Goal: Find contact information: Find contact information

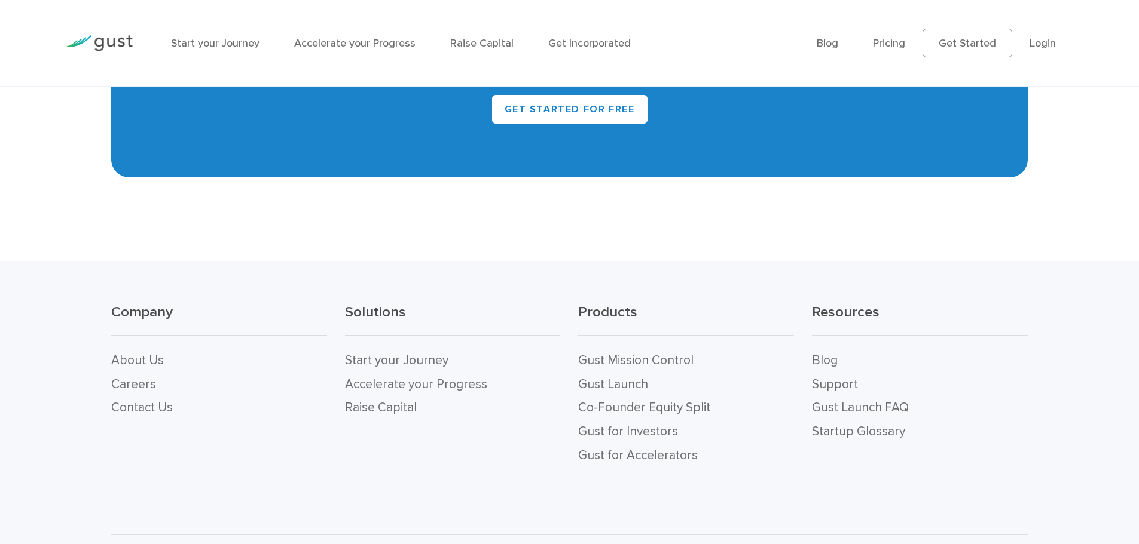
scroll to position [5351, 0]
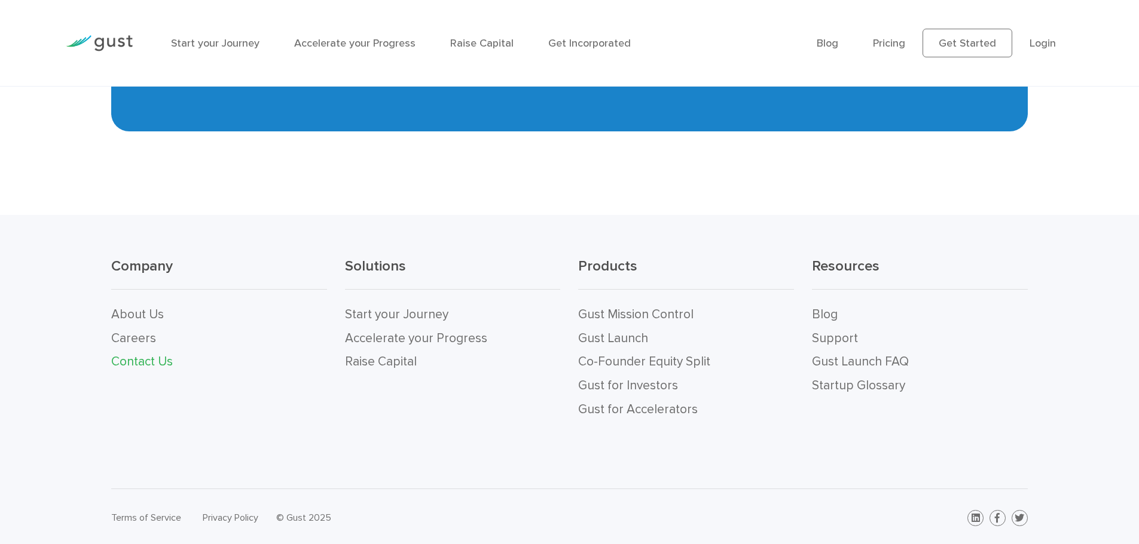
click at [152, 362] on link "Contact Us" at bounding box center [142, 361] width 62 height 15
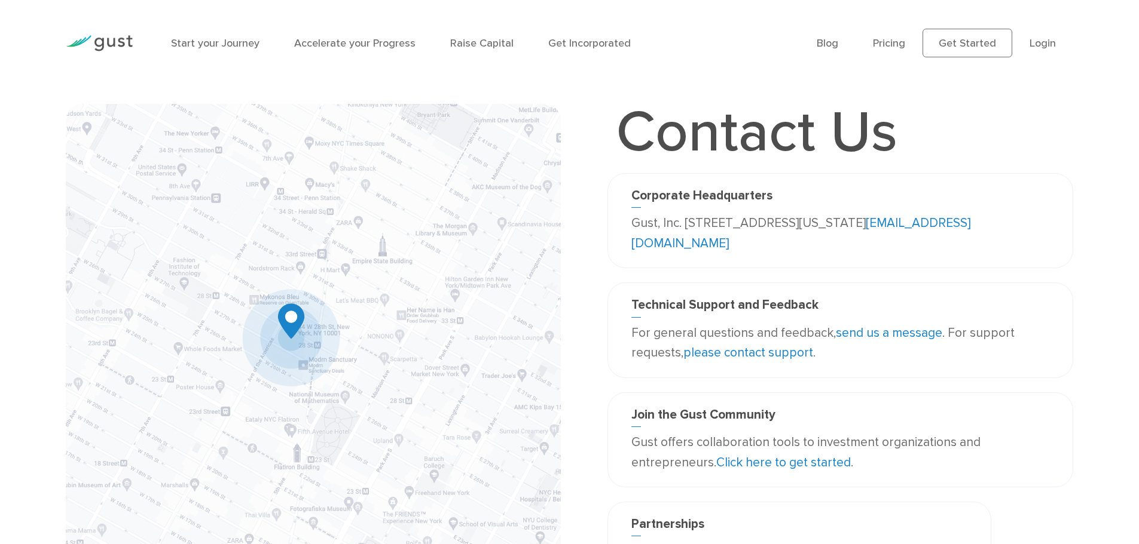
click at [720, 243] on link "info@gust.com" at bounding box center [800, 233] width 339 height 35
click at [800, 357] on link "please contact support" at bounding box center [748, 352] width 130 height 15
click at [1044, 42] on link "Login" at bounding box center [1042, 43] width 26 height 13
